Goal: Task Accomplishment & Management: Manage account settings

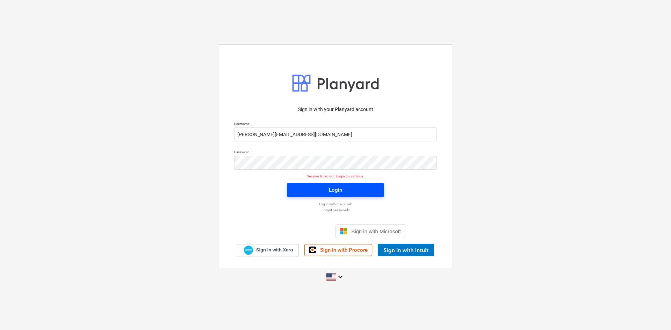
click at [318, 188] on span "Login" at bounding box center [335, 190] width 80 height 9
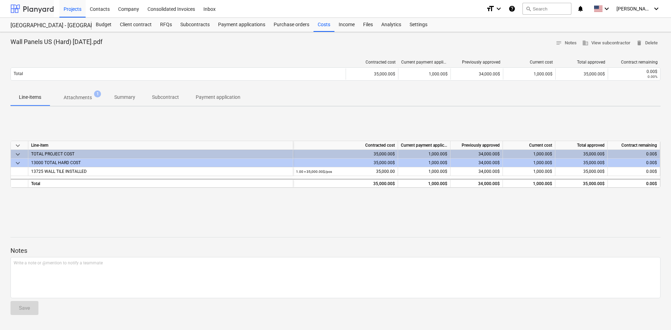
click at [45, 13] on div at bounding box center [31, 8] width 43 height 17
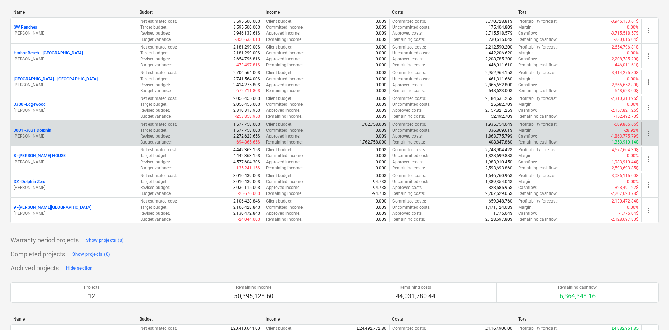
scroll to position [70, 0]
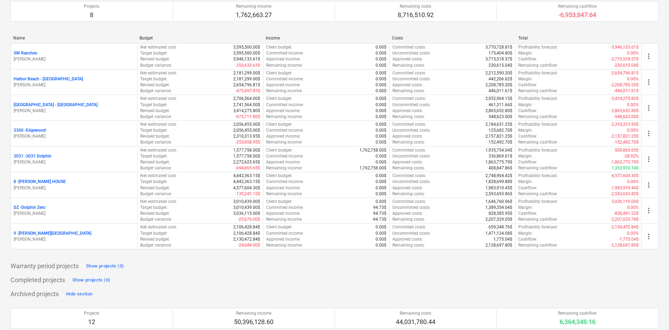
click at [48, 181] on p "8 - [PERSON_NAME] HOUSE" at bounding box center [40, 182] width 52 height 6
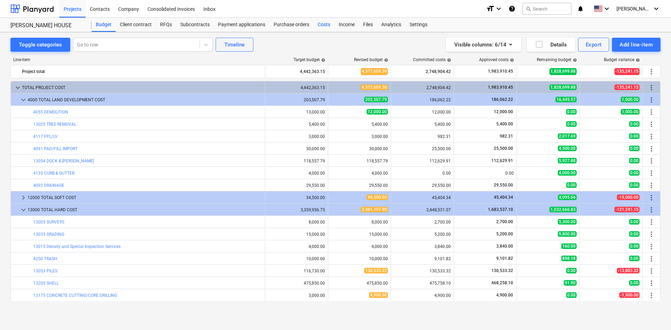
click at [324, 30] on div "Costs" at bounding box center [324, 25] width 21 height 14
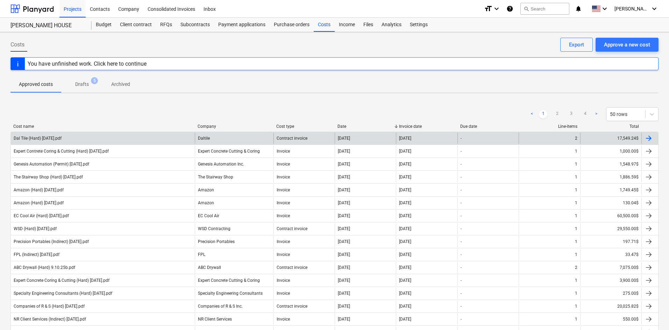
click at [168, 138] on div "Dal Tile (Hard) [DATE].pdf" at bounding box center [103, 138] width 184 height 11
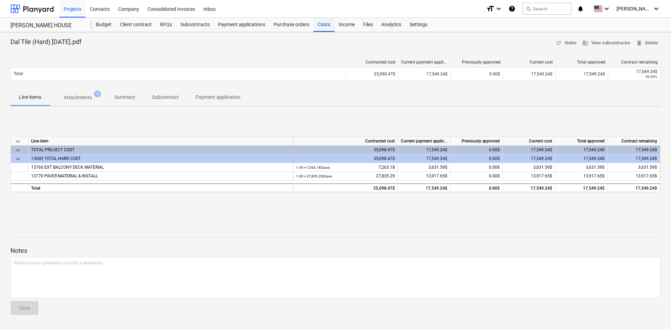
click at [327, 27] on div "Costs" at bounding box center [324, 25] width 21 height 14
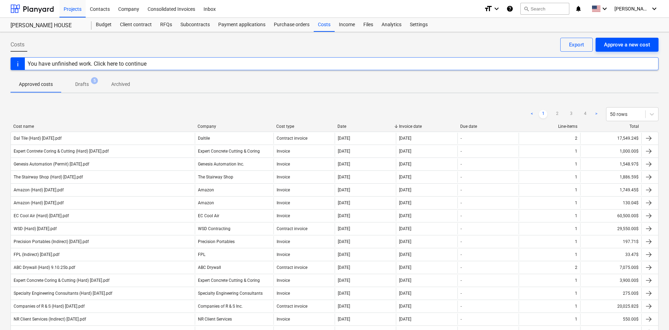
click at [618, 40] on div "Approve a new cost" at bounding box center [627, 44] width 46 height 9
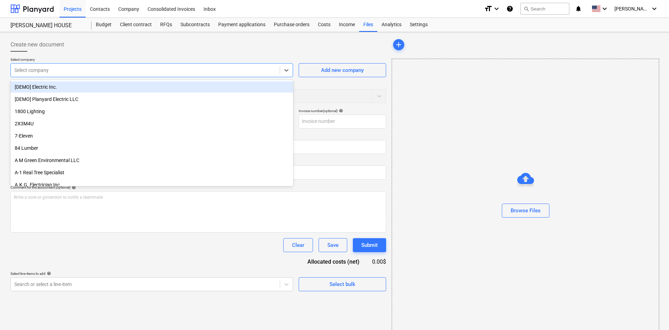
click at [84, 74] on div "Select company" at bounding box center [145, 70] width 269 height 10
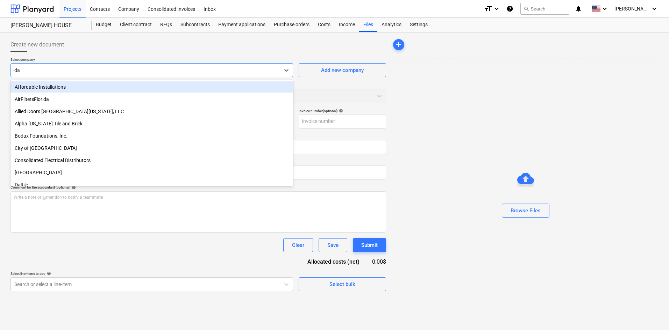
type input "dal"
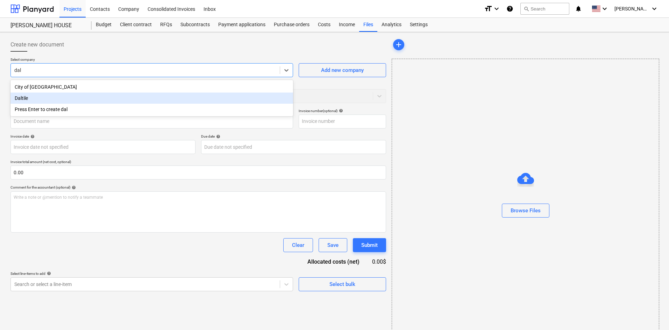
click at [73, 98] on div "Daltile" at bounding box center [151, 98] width 282 height 11
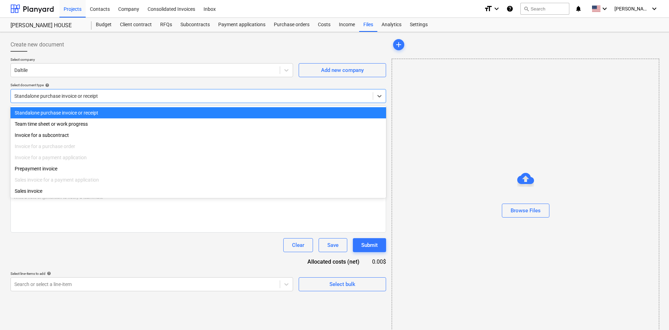
click at [82, 100] on div "Standalone purchase invoice or receipt" at bounding box center [192, 96] width 362 height 10
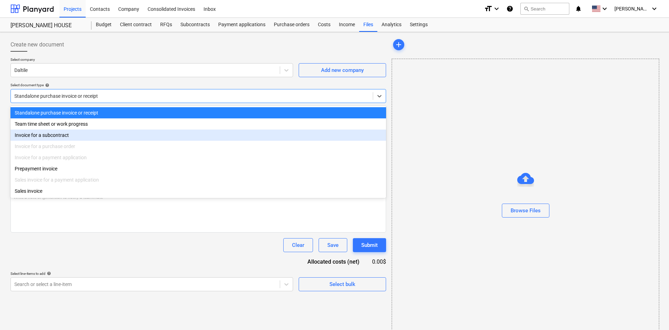
click at [65, 135] on div "Invoice for a subcontract" at bounding box center [197, 135] width 375 height 11
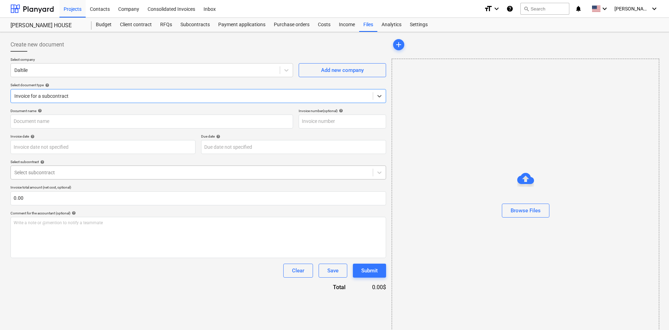
click at [58, 175] on div at bounding box center [191, 172] width 355 height 7
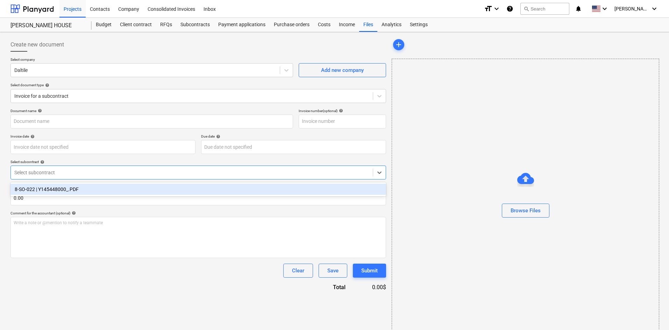
click at [60, 191] on div "8-SO-022 | Y145448000_.PDF" at bounding box center [197, 189] width 375 height 11
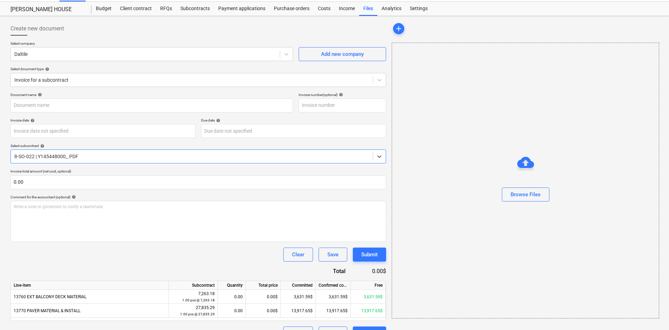
scroll to position [32, 0]
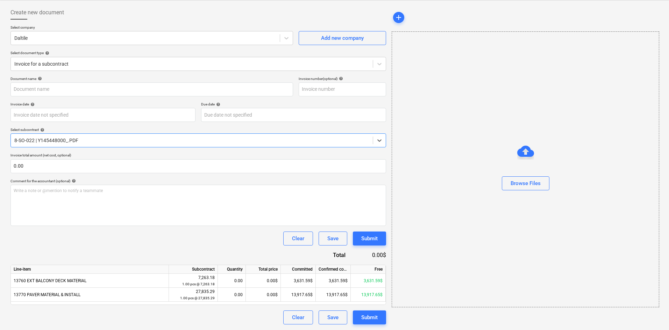
click at [537, 195] on div at bounding box center [525, 194] width 267 height 6
click at [531, 186] on div "Browse Files" at bounding box center [525, 183] width 30 height 9
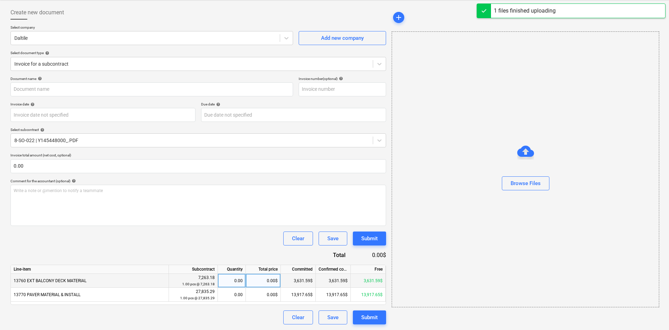
type input "Dal Tile (Hard) [DATE].pdf"
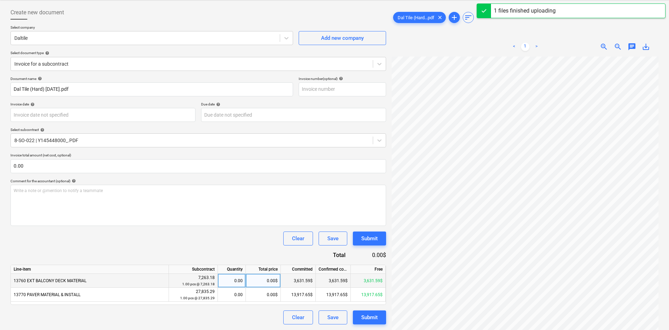
click at [261, 283] on div "0.00$" at bounding box center [263, 281] width 35 height 14
click at [231, 283] on div "0.00" at bounding box center [232, 281] width 22 height 14
click at [264, 285] on div "0.00$" at bounding box center [263, 281] width 35 height 14
click at [232, 284] on div "0.00" at bounding box center [232, 281] width 22 height 14
type input "1"
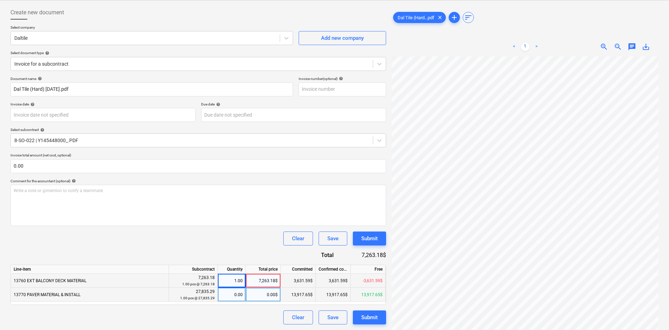
click at [234, 293] on div "0.00" at bounding box center [232, 295] width 22 height 14
click at [256, 282] on div "7,263.18$" at bounding box center [263, 281] width 35 height 14
click at [239, 283] on div "1.00" at bounding box center [232, 281] width 22 height 14
type input ".5"
click at [230, 297] on div "0.00" at bounding box center [232, 295] width 22 height 14
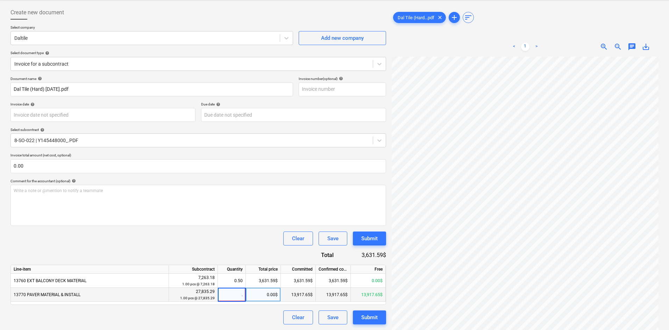
type input ".5"
click at [242, 239] on div "Clear Save Submit" at bounding box center [197, 239] width 375 height 14
click at [383, 316] on button "Submit" at bounding box center [369, 318] width 33 height 14
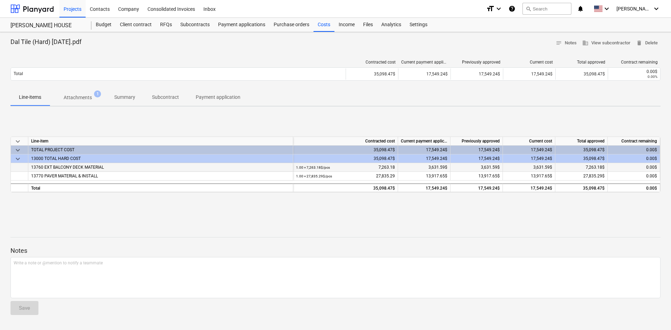
click at [384, 168] on div "1.00 × 7,263.18$ / pcs 7,263.18" at bounding box center [345, 167] width 99 height 9
copy div "7,263.18"
click at [350, 211] on div "keyboard_arrow_down Line-item Contracted cost Current payment application Previ…" at bounding box center [335, 164] width 650 height 105
click at [321, 25] on div "Costs" at bounding box center [324, 25] width 21 height 14
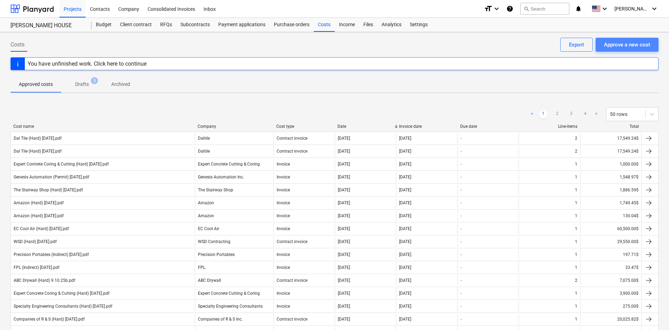
click at [607, 43] on div "Approve a new cost" at bounding box center [627, 44] width 46 height 9
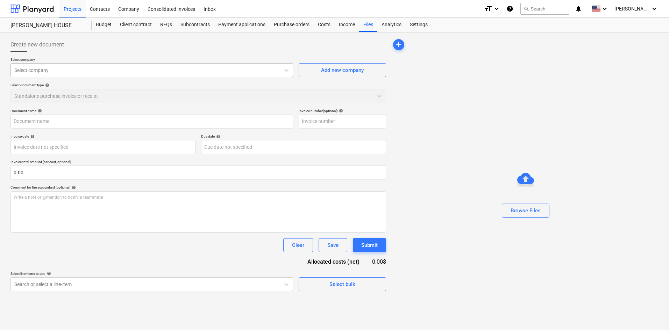
click at [99, 70] on div at bounding box center [145, 70] width 262 height 7
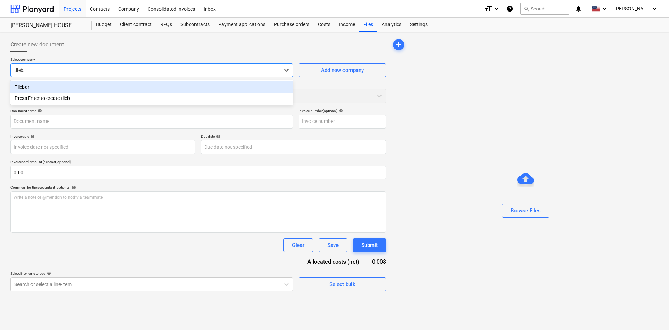
type input "tilebar"
click at [23, 89] on div "Tilebar" at bounding box center [151, 86] width 282 height 11
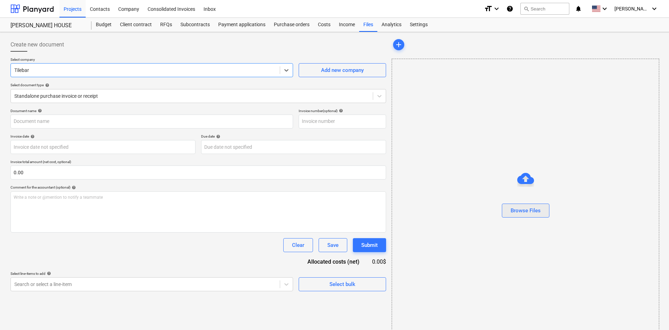
click at [518, 211] on div "Browse Files" at bounding box center [525, 210] width 30 height 9
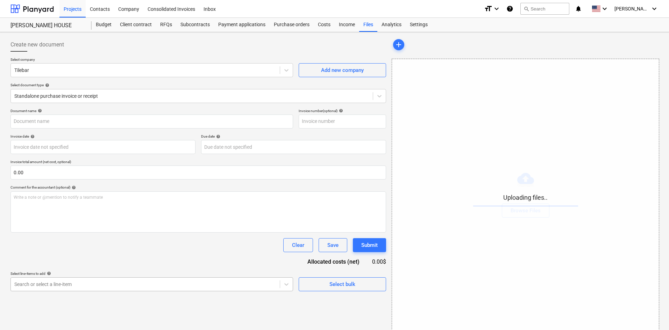
scroll to position [70, 0]
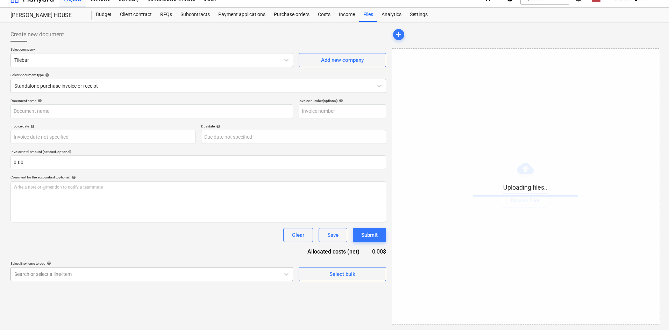
click at [121, 281] on body "Projects Contacts Company Consolidated Invoices Inbox format_size keyboard_arro…" at bounding box center [334, 155] width 669 height 330
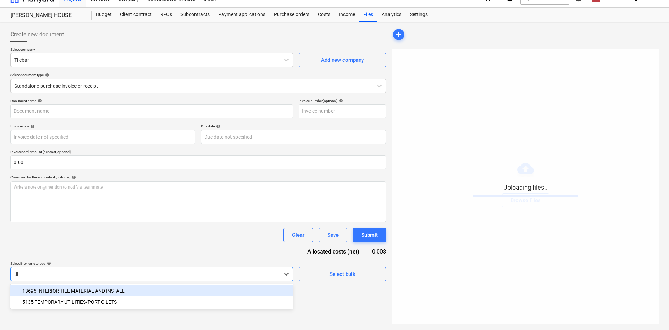
scroll to position [10, 0]
type input "tile"
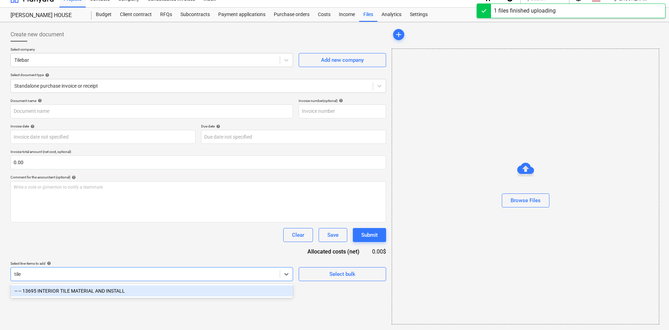
type input "Tile Bar (Hard) [DATE].pdf"
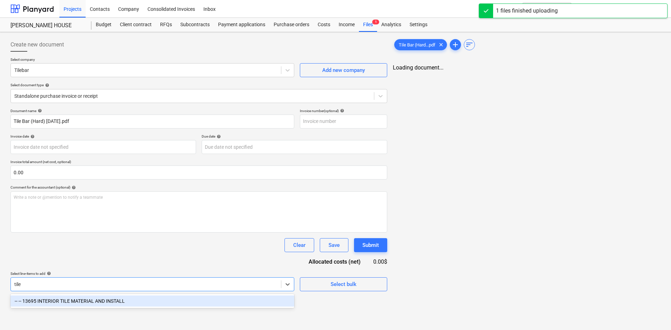
click at [120, 300] on div "-- -- 13695 INTERIOR TILE MATERIAL AND INSTALL" at bounding box center [152, 301] width 284 height 11
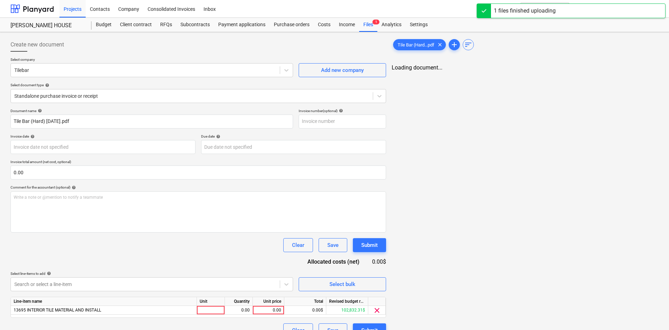
click at [159, 276] on div "Select line-items to add help" at bounding box center [151, 274] width 282 height 5
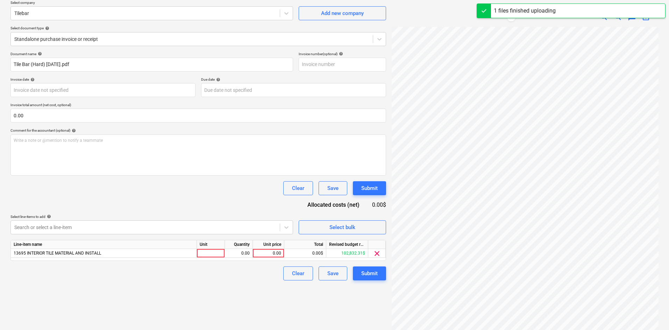
scroll to position [70, 0]
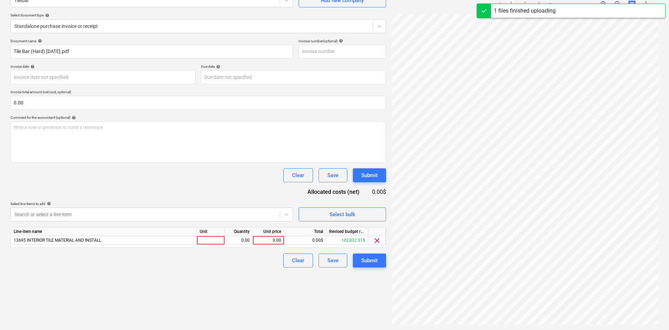
click at [264, 245] on div "Line-item name Unit Quantity Unit price Total Revised budget remaining 13695 IN…" at bounding box center [197, 237] width 375 height 21
click at [275, 244] on div "0.00" at bounding box center [269, 240] width 26 height 9
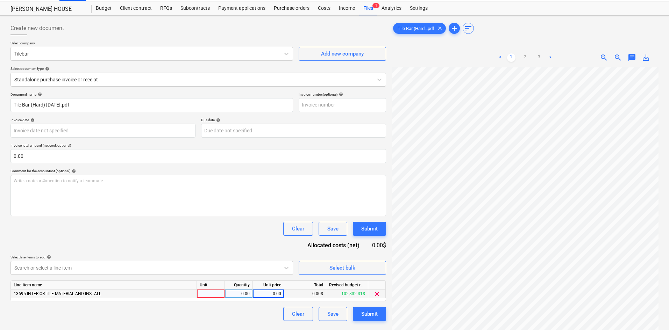
scroll to position [0, 0]
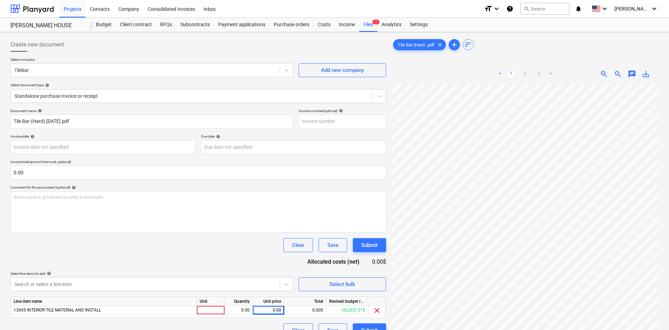
click at [541, 74] on link "3" at bounding box center [539, 74] width 8 height 8
click at [269, 312] on div "0.00" at bounding box center [269, 310] width 26 height 9
type input "20399.98"
click at [235, 252] on div "Clear Save Submit" at bounding box center [197, 245] width 375 height 14
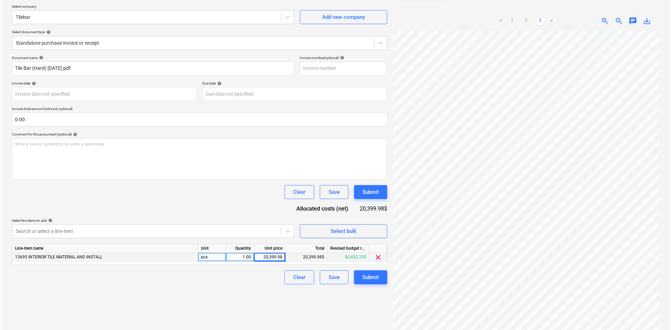
scroll to position [70, 0]
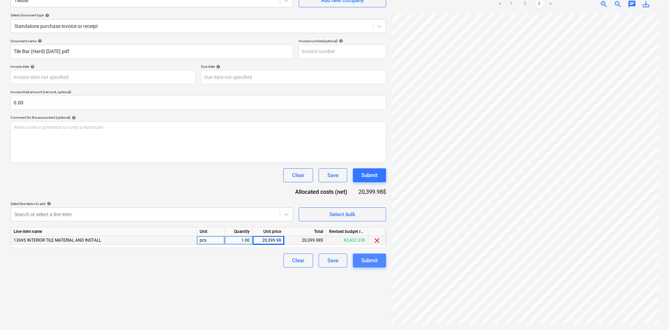
click at [357, 261] on button "Submit" at bounding box center [369, 261] width 33 height 14
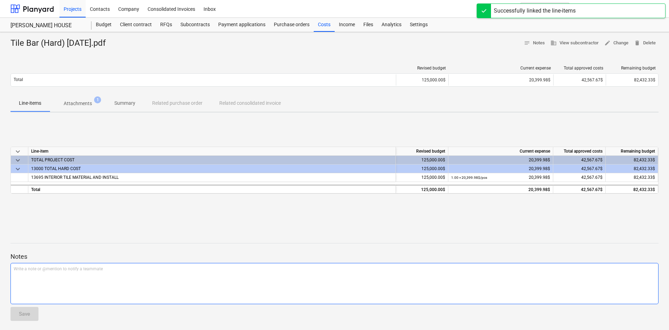
drag, startPoint x: 571, startPoint y: 303, endPoint x: 508, endPoint y: 319, distance: 64.9
click at [571, 303] on div "Write a note or @mention to notify a teammate [PERSON_NAME]" at bounding box center [334, 283] width 648 height 41
